Goal: Submit feedback/report problem

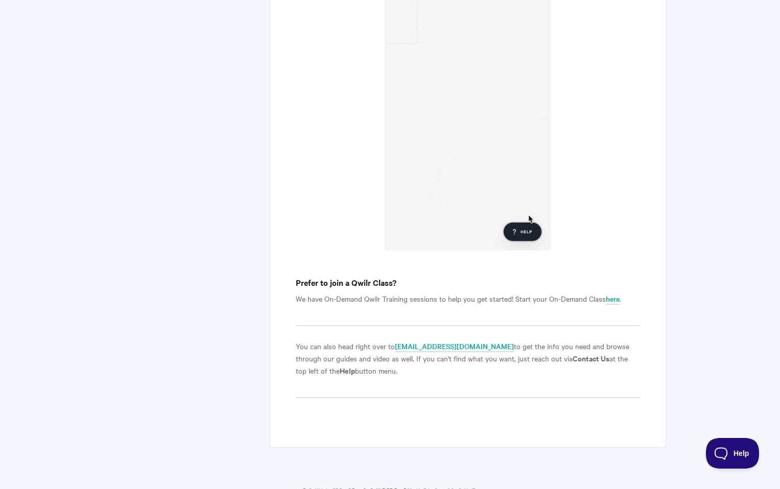
scroll to position [1360, 0]
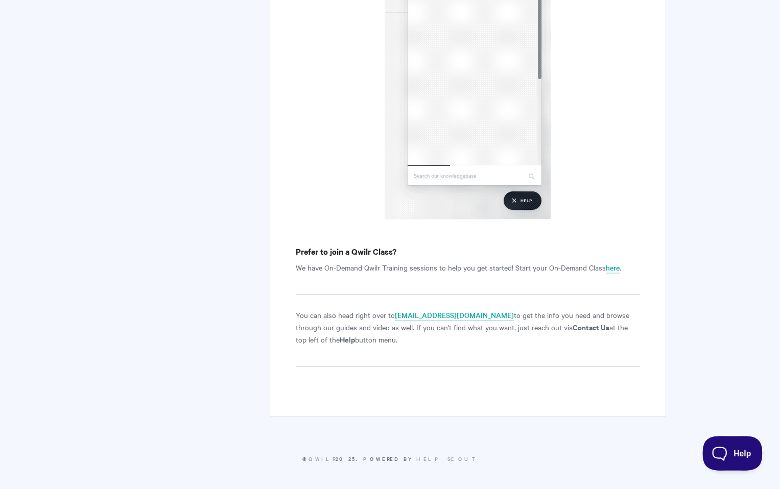
click at [725, 447] on button "Help" at bounding box center [728, 451] width 53 height 31
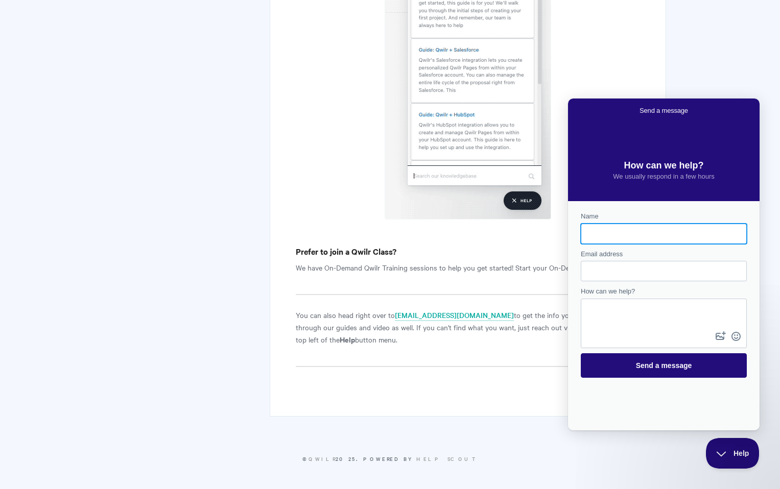
scroll to position [0, 0]
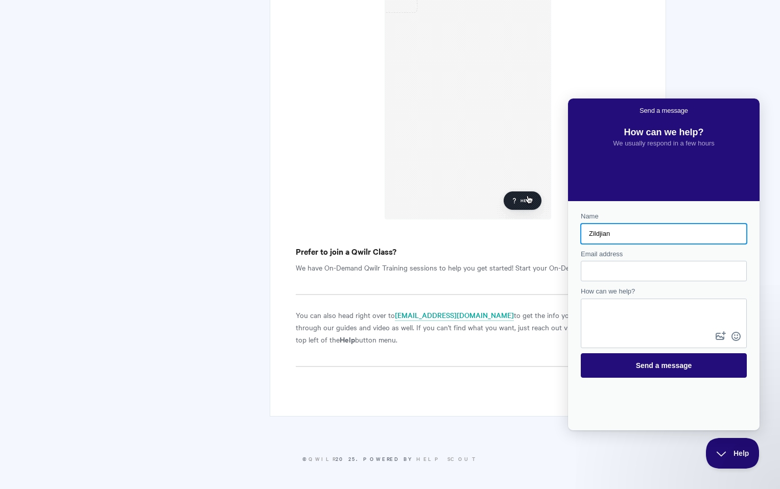
type input "Zildjian"
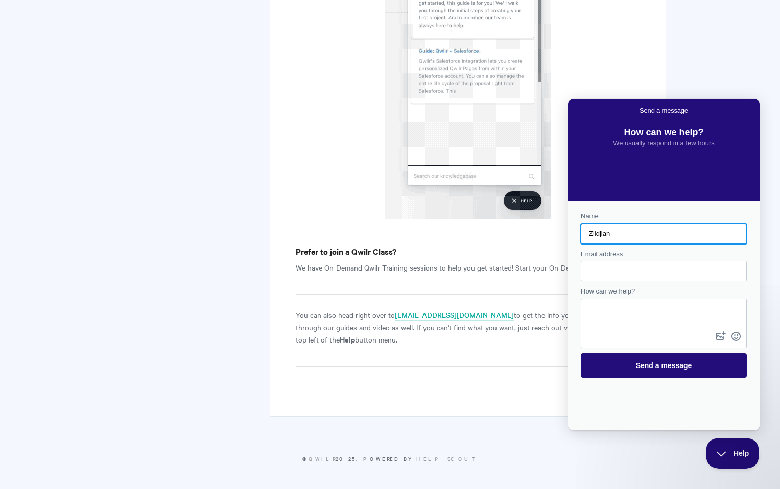
click at [610, 268] on input "Email address" at bounding box center [664, 271] width 150 height 18
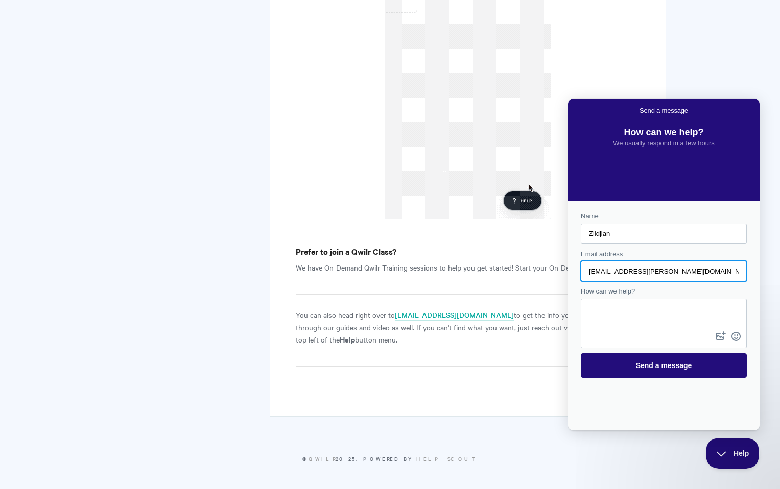
type input "[EMAIL_ADDRESS][PERSON_NAME][DOMAIN_NAME]"
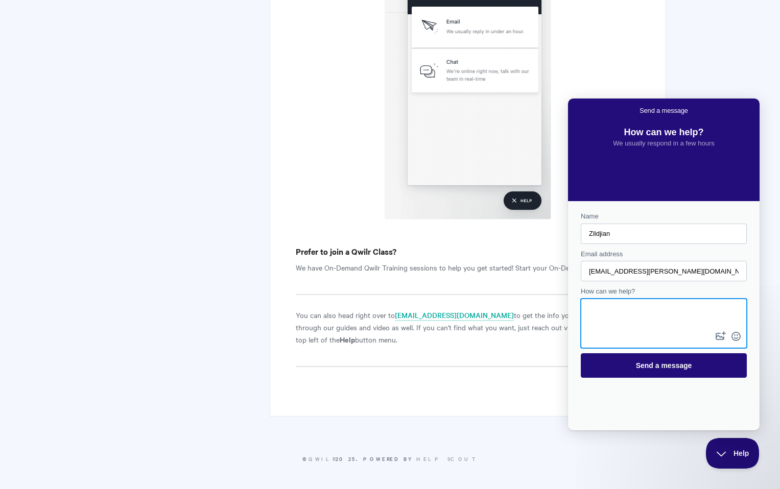
click at [604, 322] on textarea "How can we help?" at bounding box center [664, 315] width 164 height 30
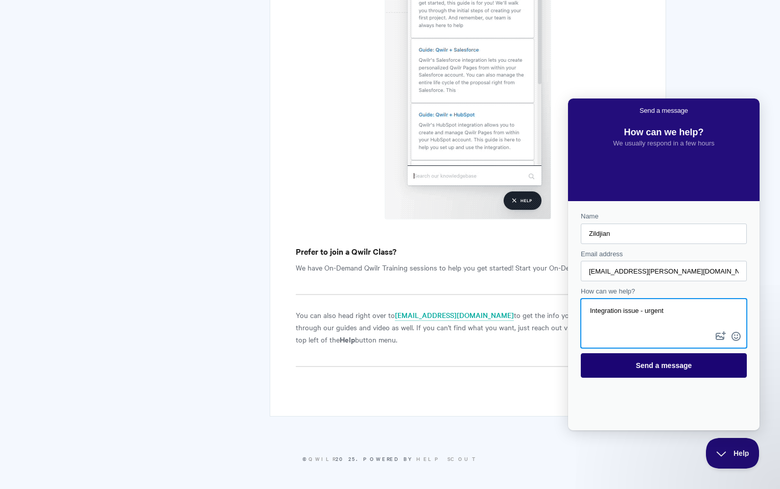
type textarea "Integration issue - urgent"
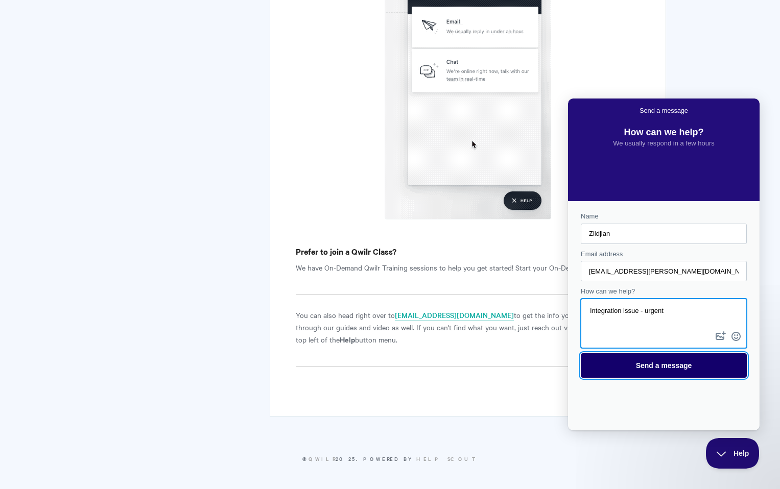
click at [663, 375] on span "Send a message" at bounding box center [663, 365] width 143 height 23
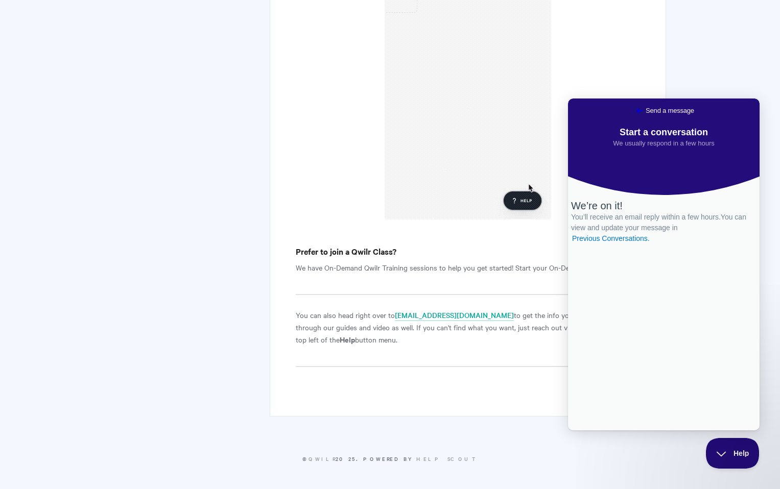
click at [633, 109] on span "Go back" at bounding box center [639, 111] width 12 height 12
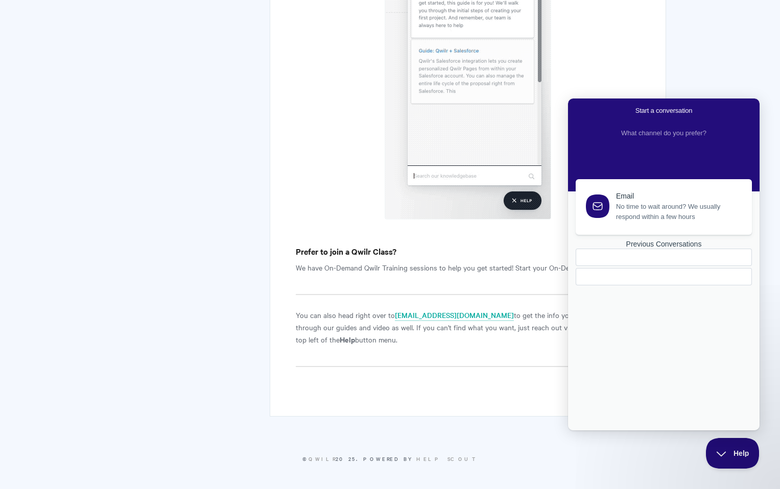
click at [589, 207] on div at bounding box center [597, 206] width 23 height 23
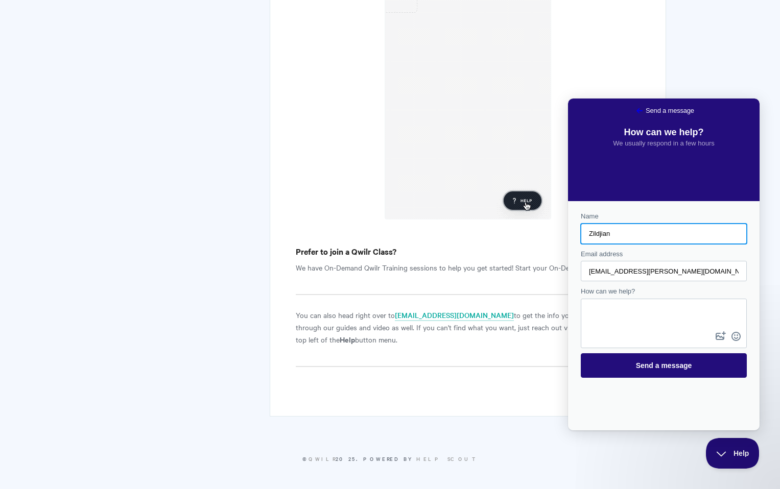
click at [649, 110] on span "Send a message" at bounding box center [669, 111] width 49 height 10
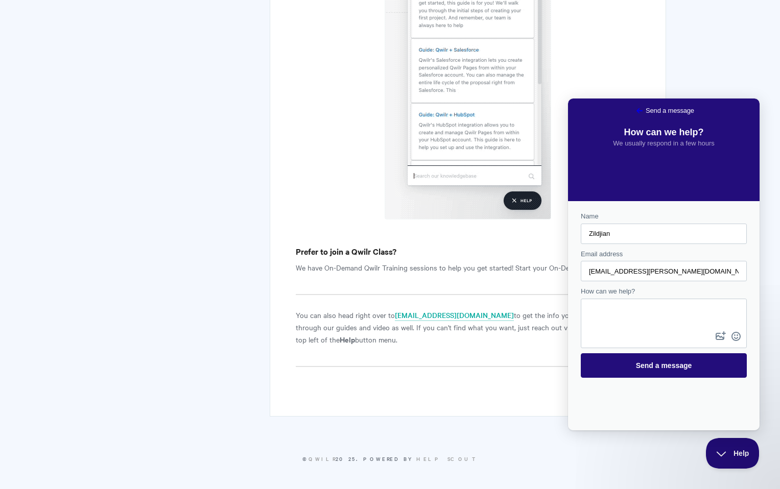
click at [633, 109] on span "Go back" at bounding box center [639, 111] width 12 height 12
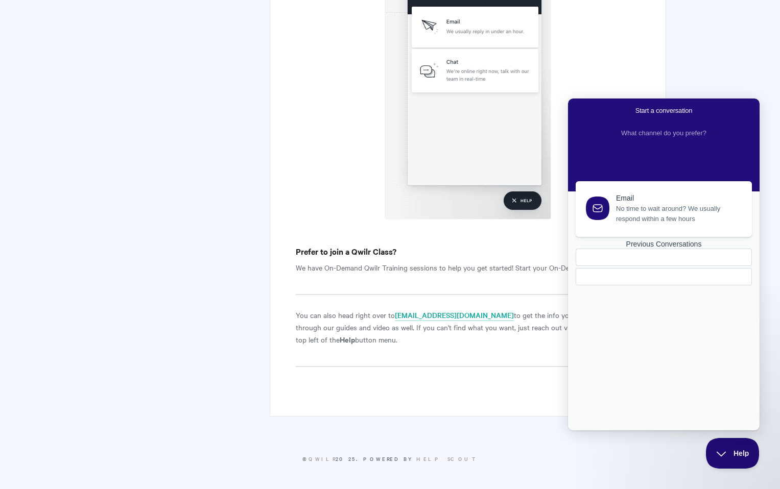
click at [658, 249] on div "Previous Conversations" at bounding box center [664, 244] width 176 height 9
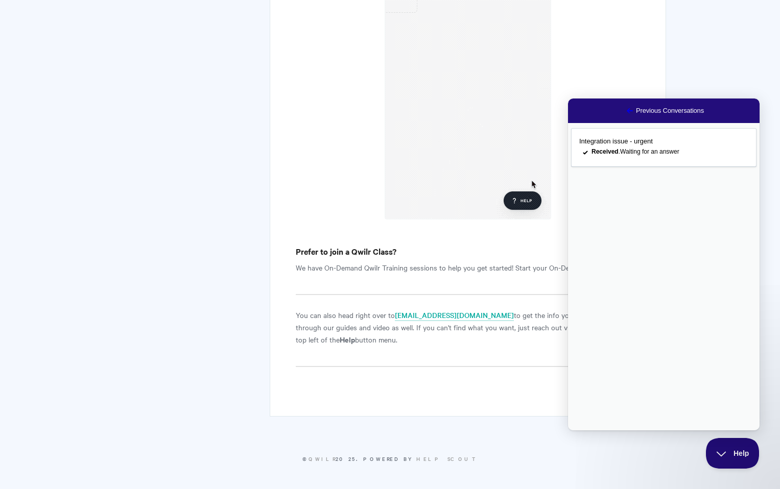
click at [624, 114] on span "Go back" at bounding box center [630, 111] width 12 height 12
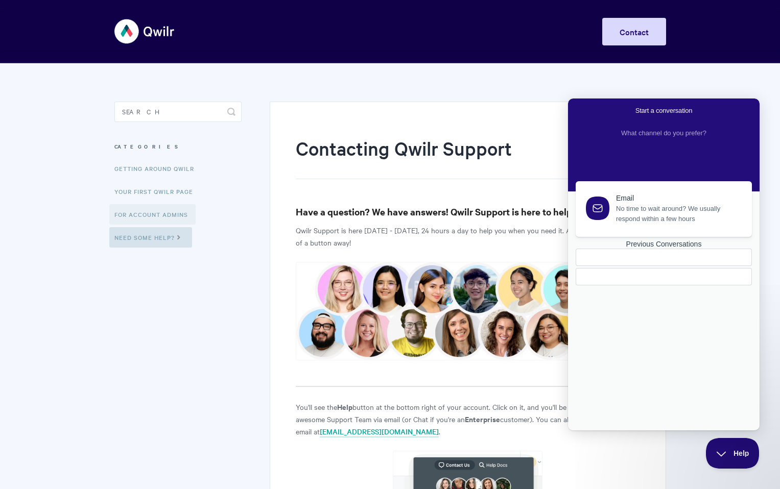
click at [155, 218] on link "For Account Admins" at bounding box center [152, 214] width 86 height 20
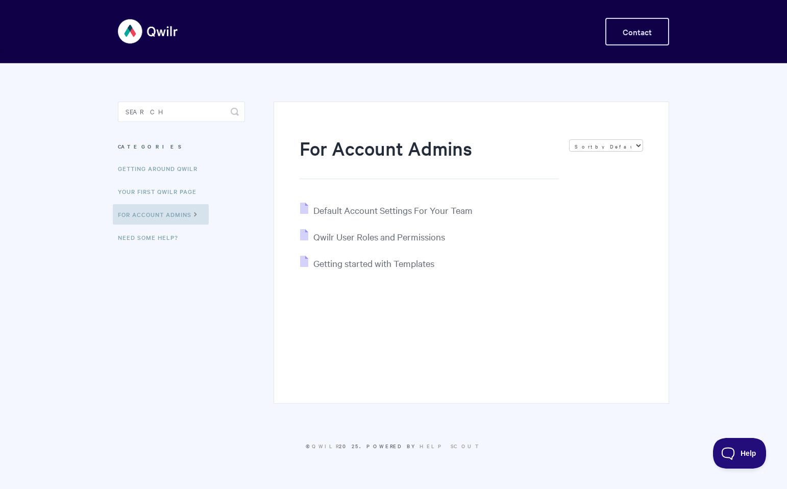
click at [617, 41] on link "Contact" at bounding box center [638, 32] width 64 height 28
